Goal: Task Accomplishment & Management: Manage account settings

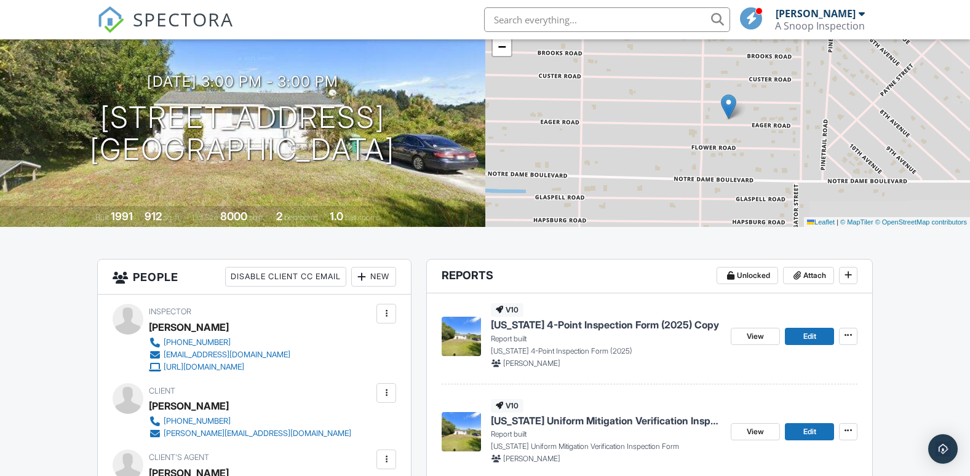
scroll to position [123, 0]
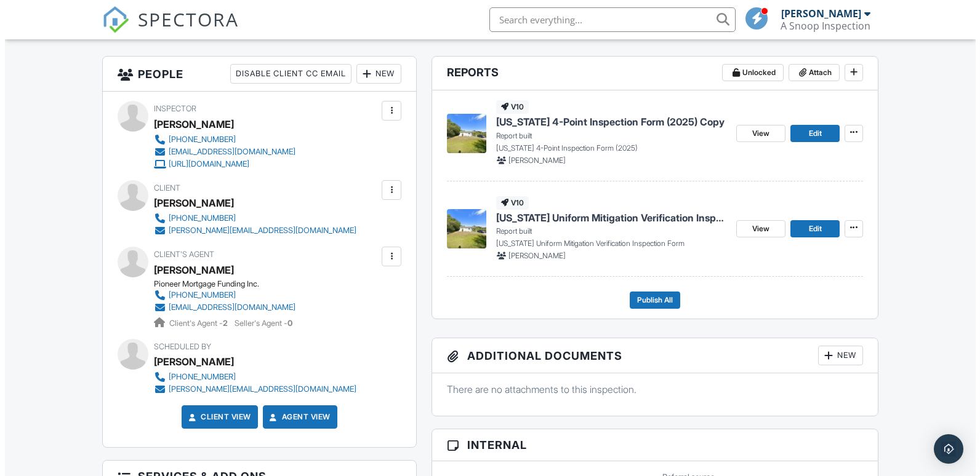
scroll to position [308, 0]
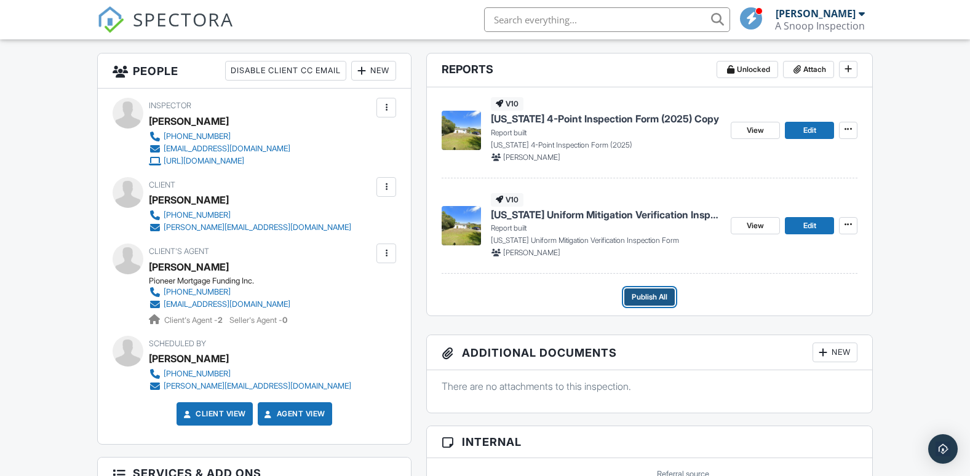
click at [652, 292] on span "Publish All" at bounding box center [650, 297] width 36 height 12
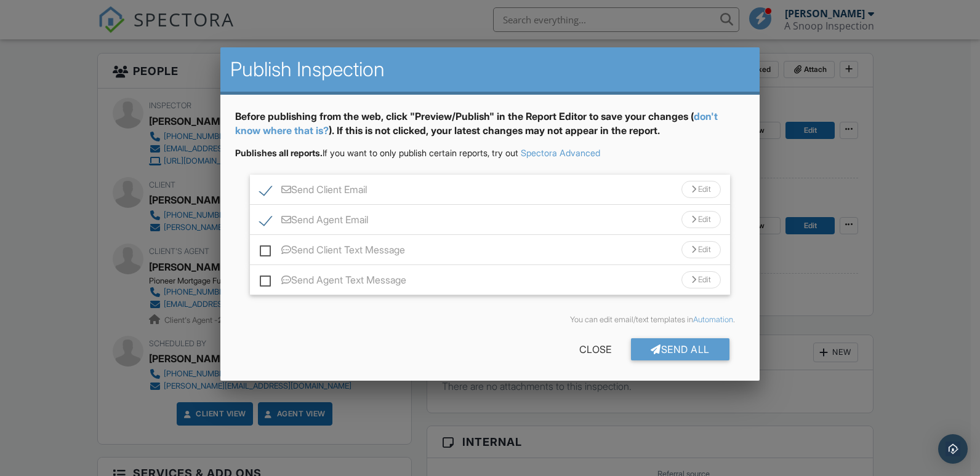
click at [270, 249] on label "Send Client Text Message" at bounding box center [332, 251] width 145 height 15
click at [268, 248] on input "Send Client Text Message" at bounding box center [264, 244] width 8 height 8
checkbox input "true"
click at [266, 282] on label "Send Agent Text Message" at bounding box center [333, 281] width 146 height 15
click at [266, 278] on input "Send Agent Text Message" at bounding box center [264, 274] width 8 height 8
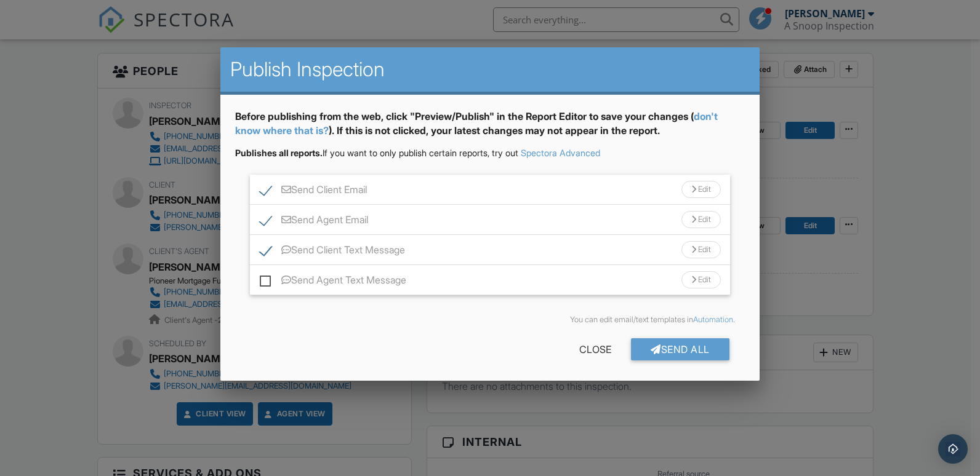
checkbox input "true"
click at [666, 352] on div "Send All" at bounding box center [680, 349] width 98 height 22
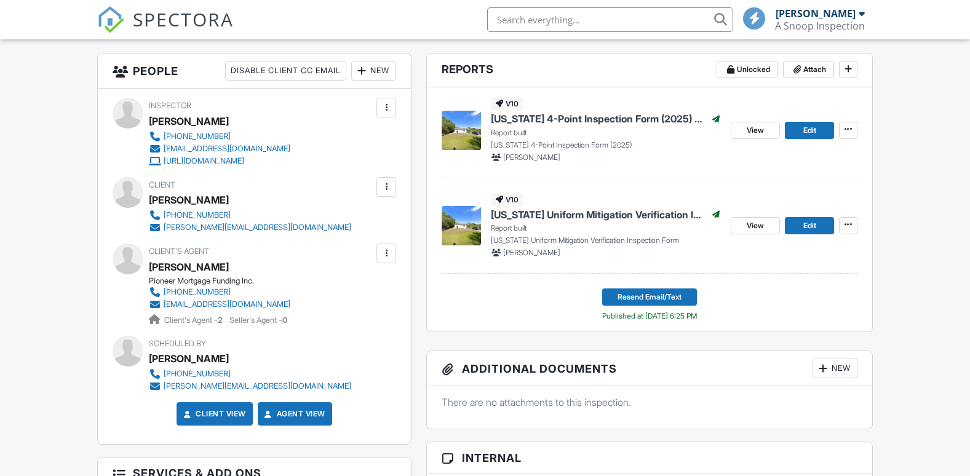
scroll to position [308, 0]
